Goal: Transaction & Acquisition: Purchase product/service

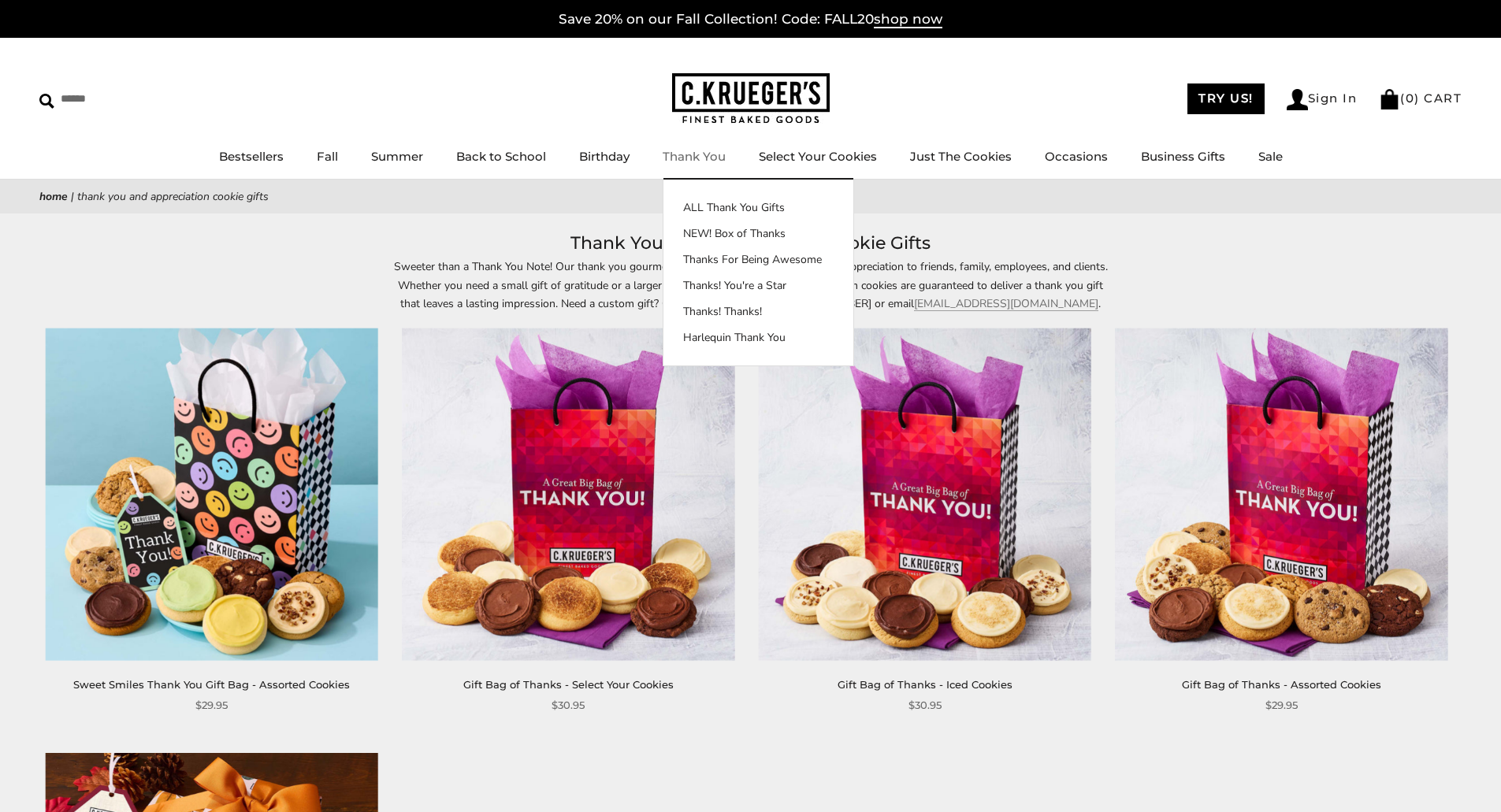
click at [698, 153] on link "Thank You" at bounding box center [695, 156] width 63 height 15
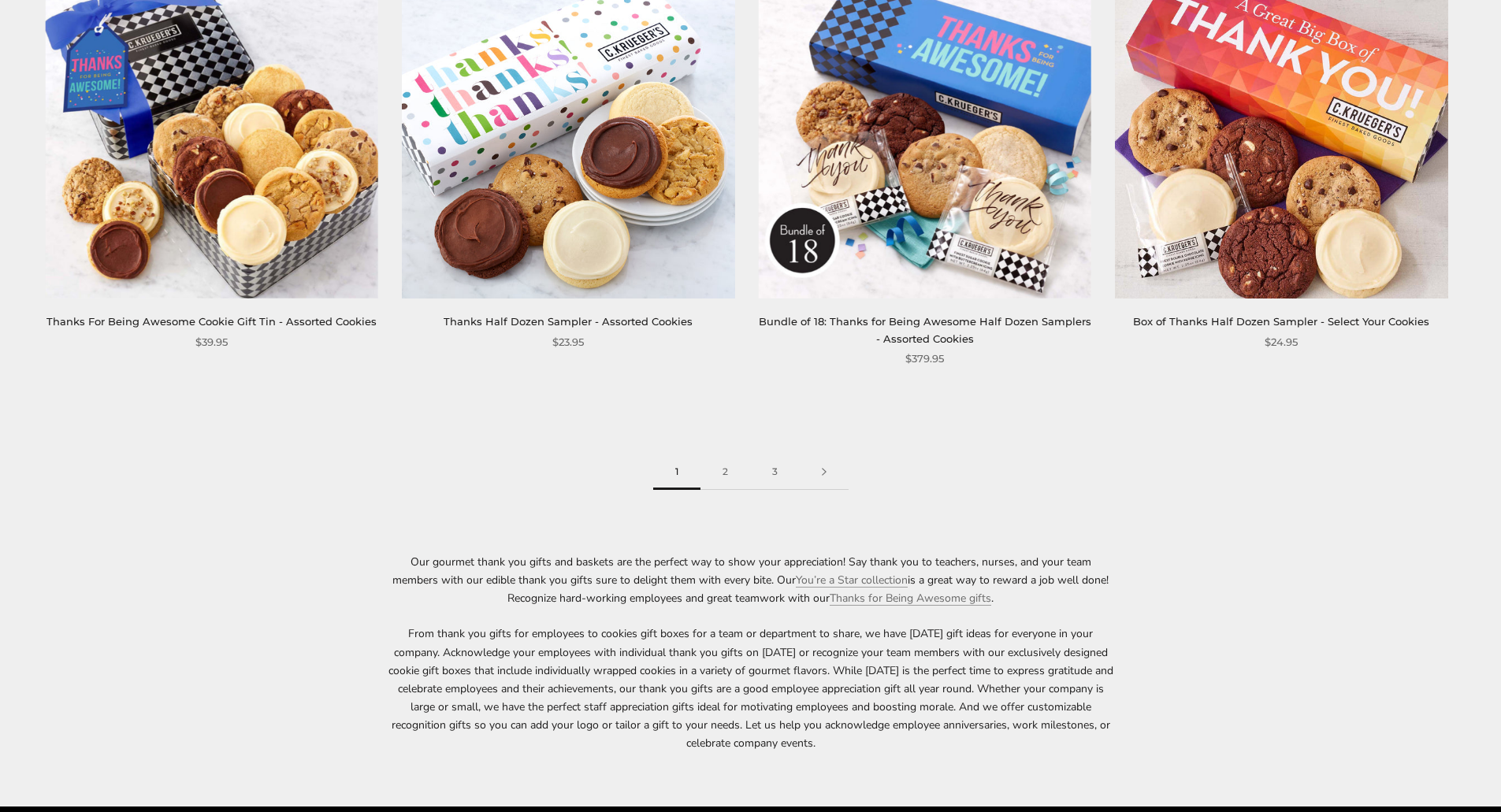
scroll to position [2599, 0]
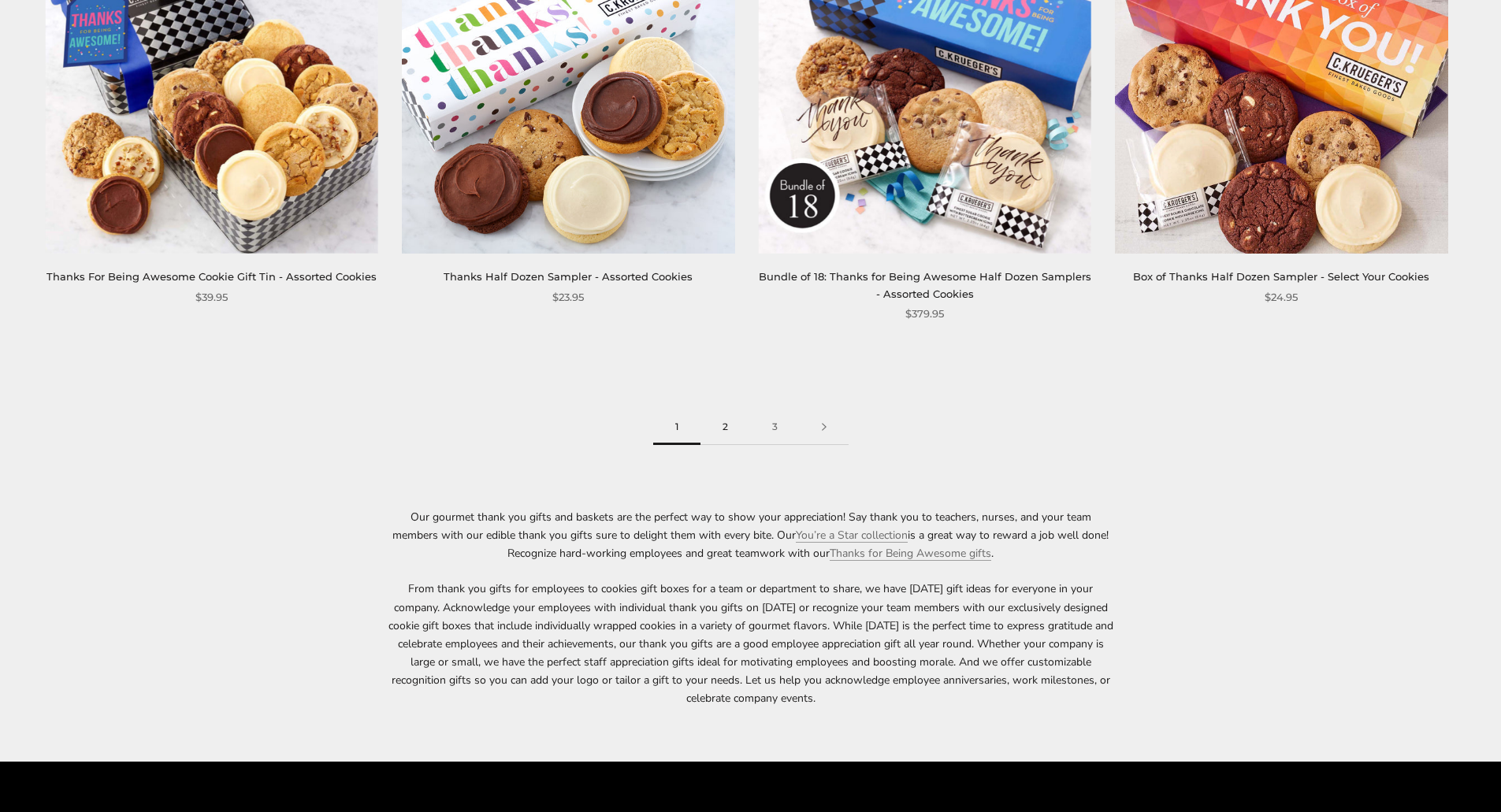
click at [719, 423] on link "2" at bounding box center [725, 428] width 50 height 36
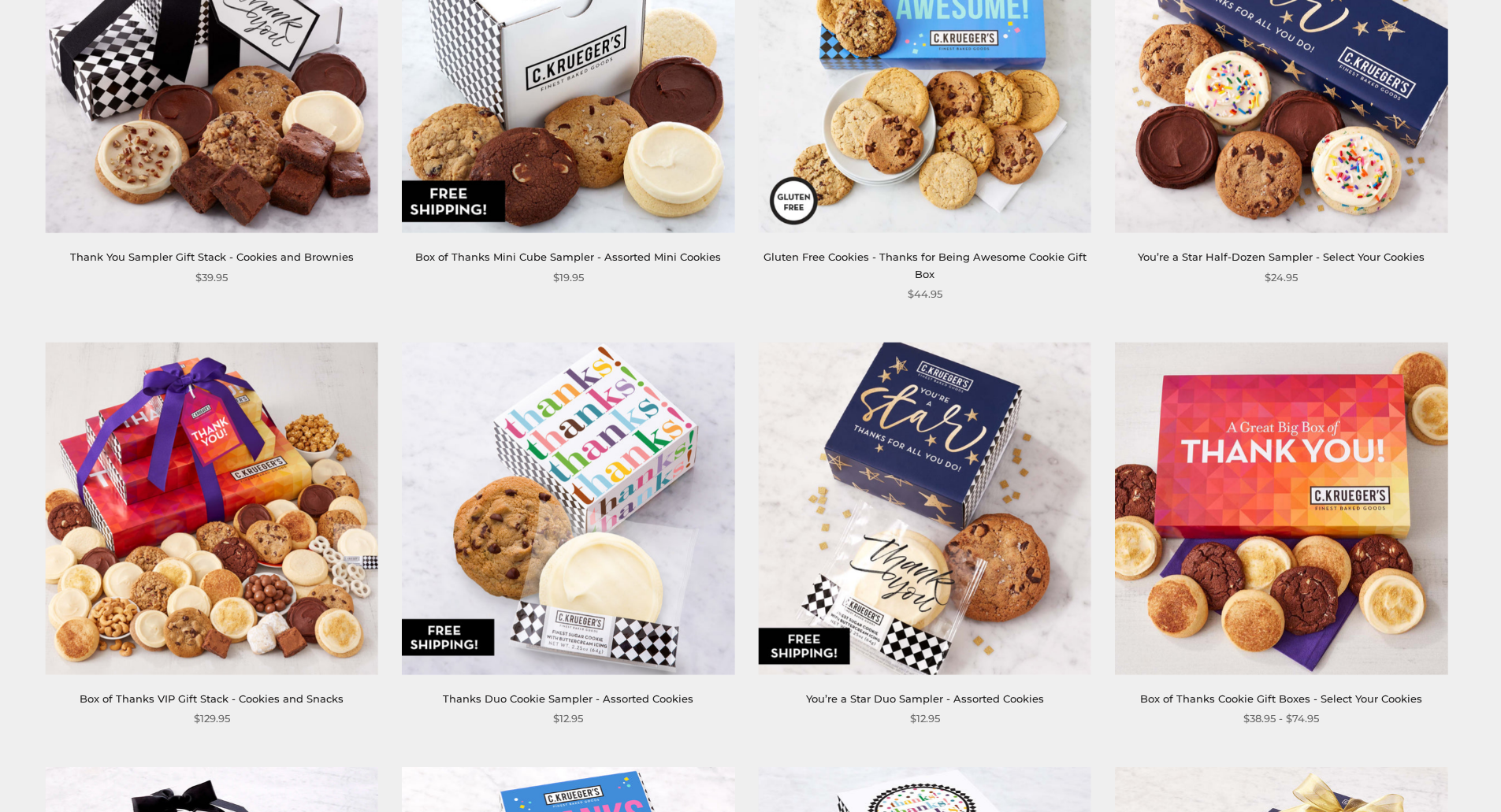
scroll to position [472, 0]
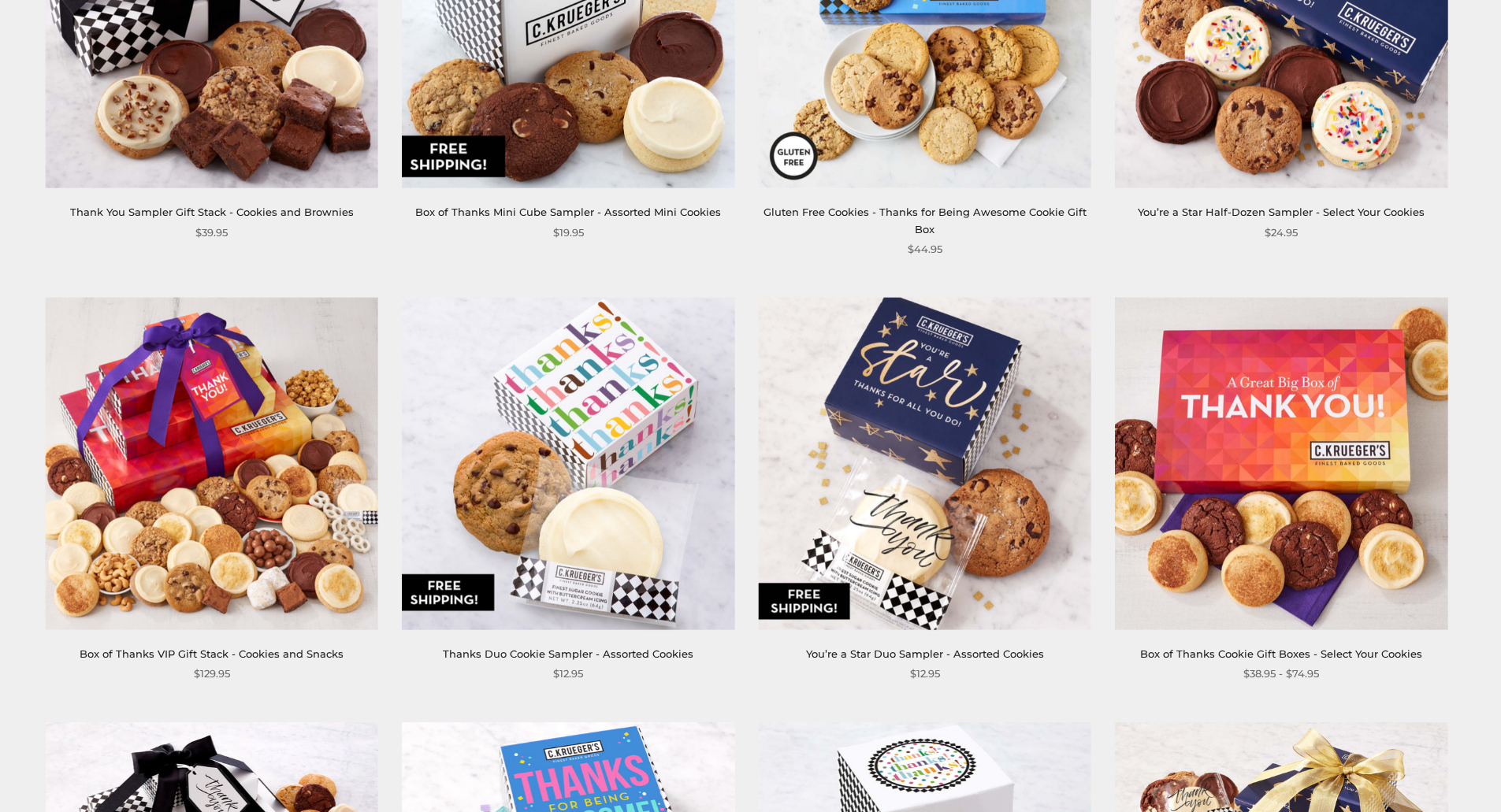
click at [1246, 460] on img at bounding box center [1281, 463] width 332 height 332
